Goal: Task Accomplishment & Management: Use online tool/utility

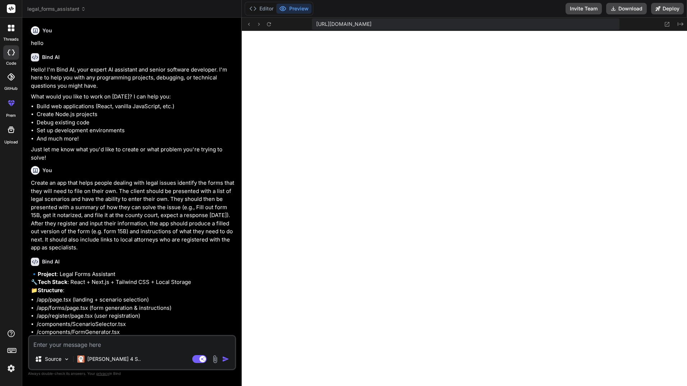
scroll to position [1310, 0]
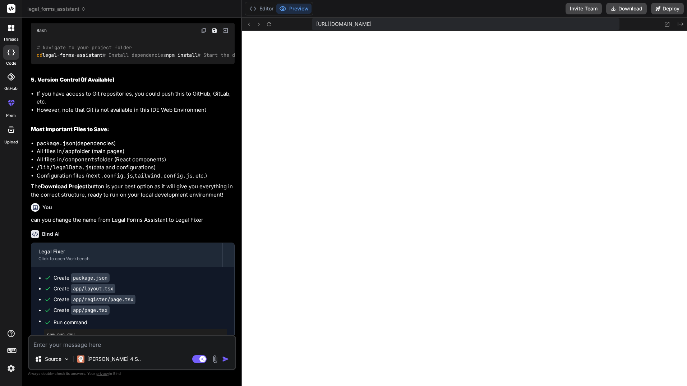
type textarea "x"
type textarea "</div> ) : ( <ScenarioSelector onScenarioSelect={handleScenarioSelect} /> )} </…"
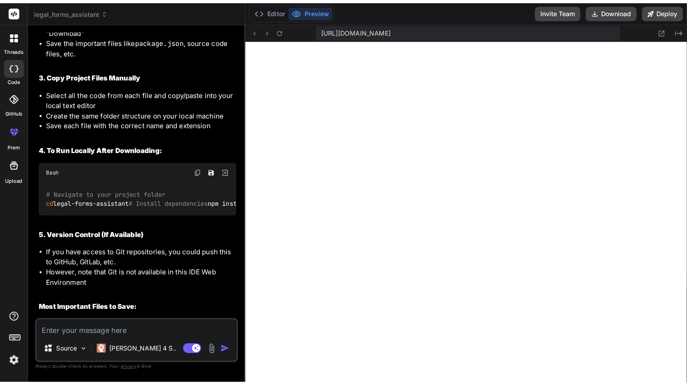
scroll to position [1559, 0]
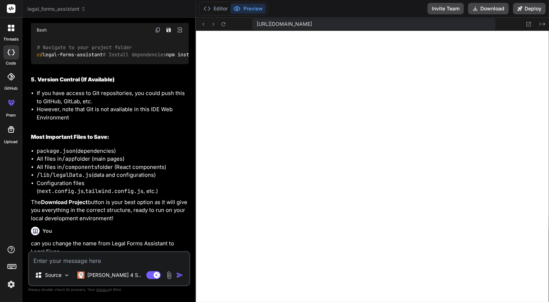
type textarea "x"
type textarea "</div> </div> ) : ( <ScenarioSelector onScenarioSelect={handleScenarioSelect} /…"
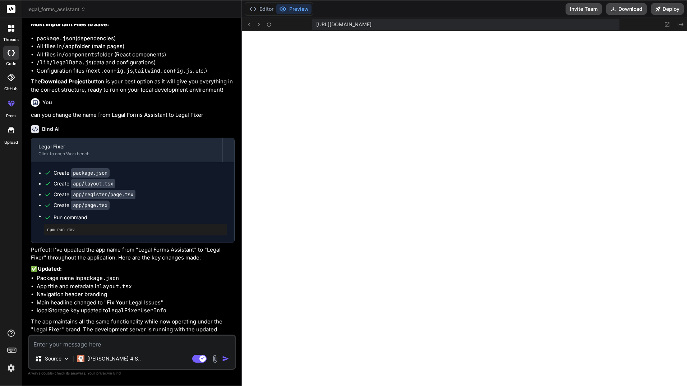
scroll to position [1304, 0]
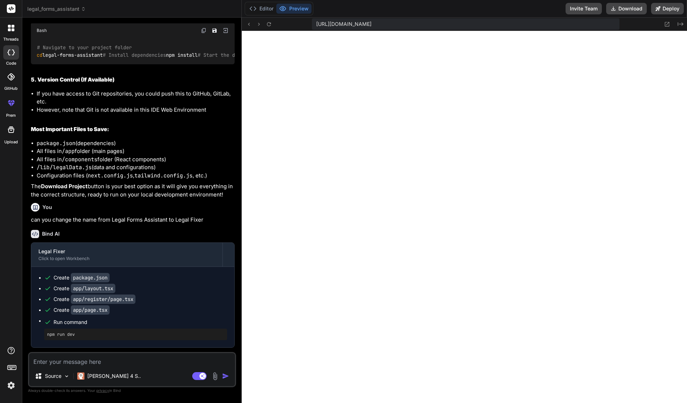
type textarea "x"
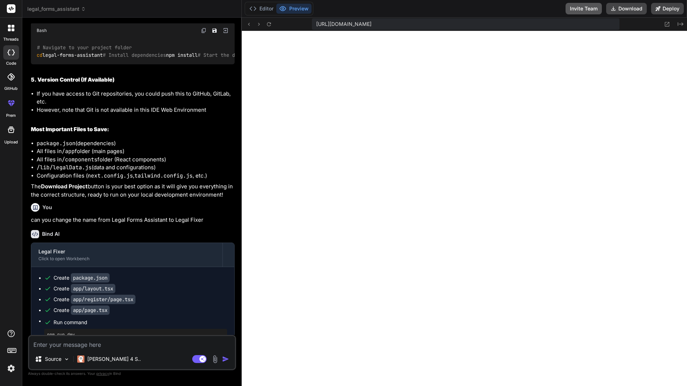
click at [589, 8] on button "Invite Team" at bounding box center [583, 8] width 36 height 11
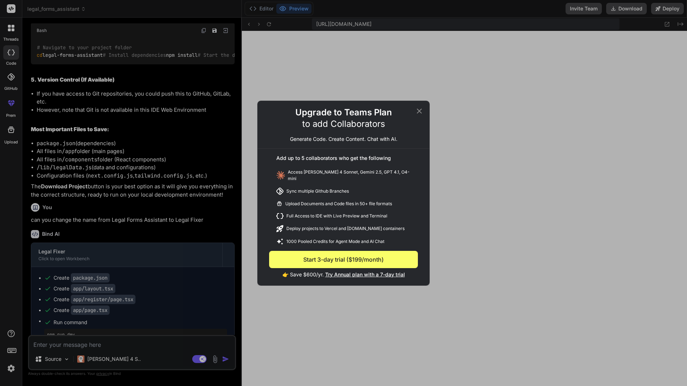
click at [419, 111] on icon at bounding box center [419, 111] width 9 height 9
